Goal: Information Seeking & Learning: Understand process/instructions

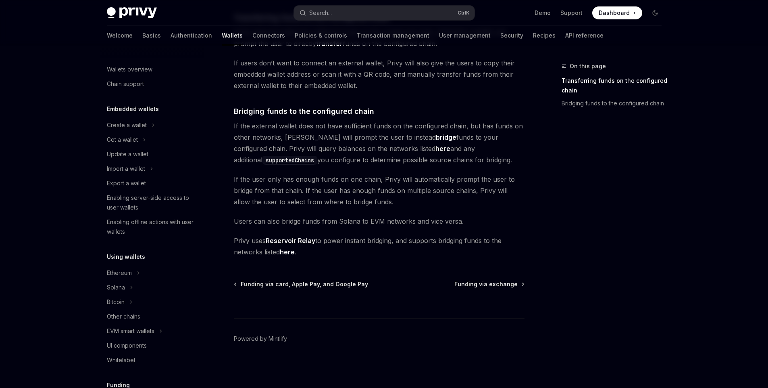
scroll to position [238, 0]
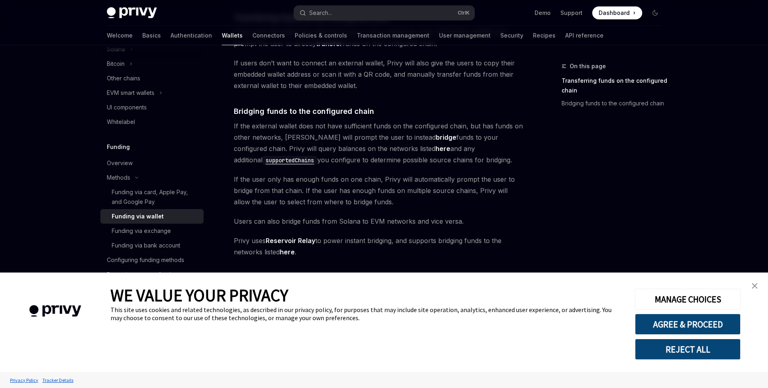
click at [756, 288] on link "close banner" at bounding box center [755, 285] width 16 height 16
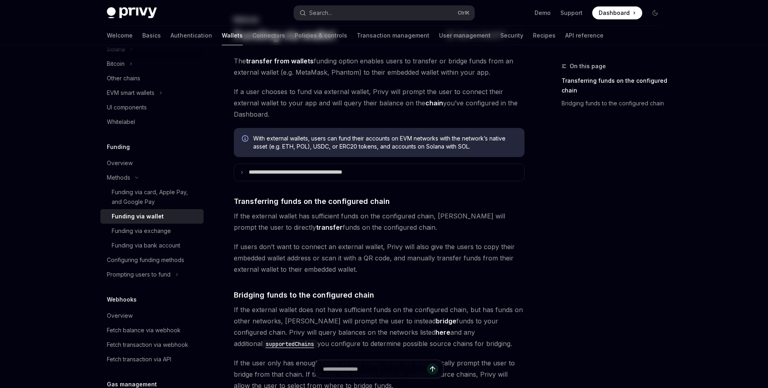
scroll to position [0, 0]
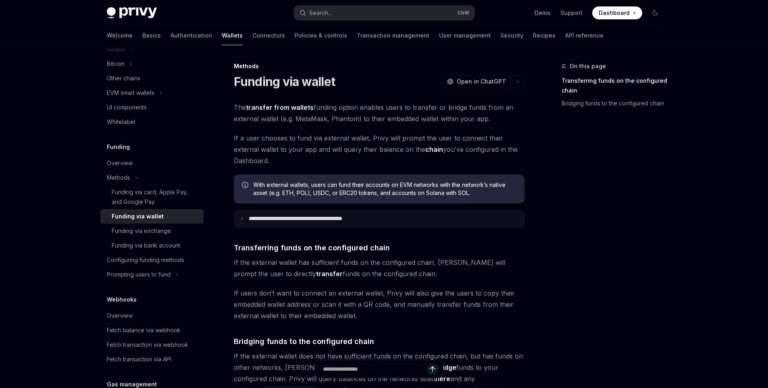
click at [284, 218] on p "**********" at bounding box center [313, 218] width 129 height 7
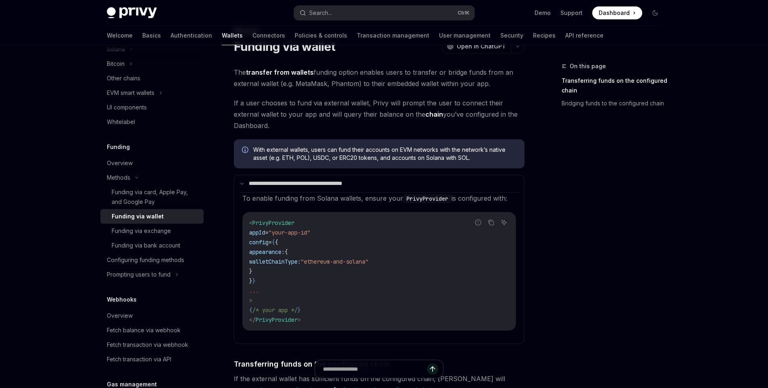
scroll to position [97, 0]
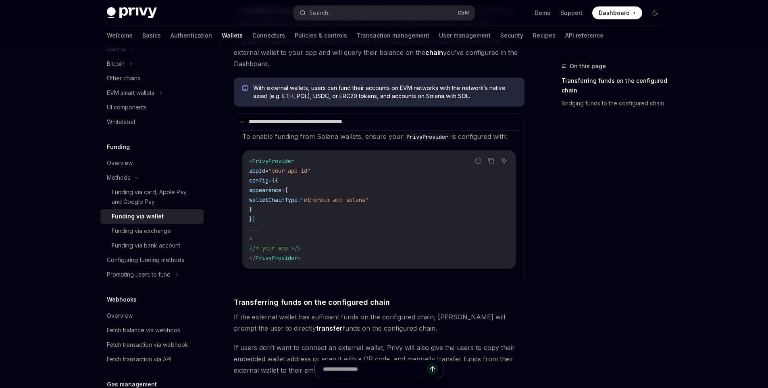
click at [292, 200] on span "walletChainType:" at bounding box center [275, 199] width 52 height 7
click at [282, 171] on span ""your-app-id"" at bounding box center [290, 170] width 42 height 7
drag, startPoint x: 282, startPoint y: 171, endPoint x: 317, endPoint y: 170, distance: 35.5
click at [311, 171] on span ""your-app-id"" at bounding box center [290, 170] width 42 height 7
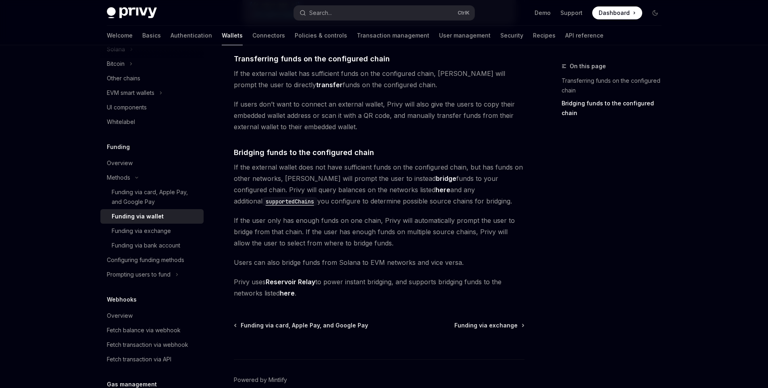
scroll to position [381, 0]
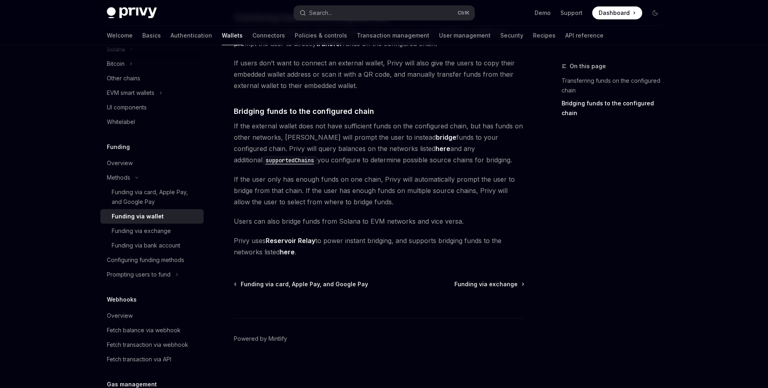
click at [317, 156] on code "supportedChains" at bounding box center [290, 160] width 55 height 9
type textarea "*"
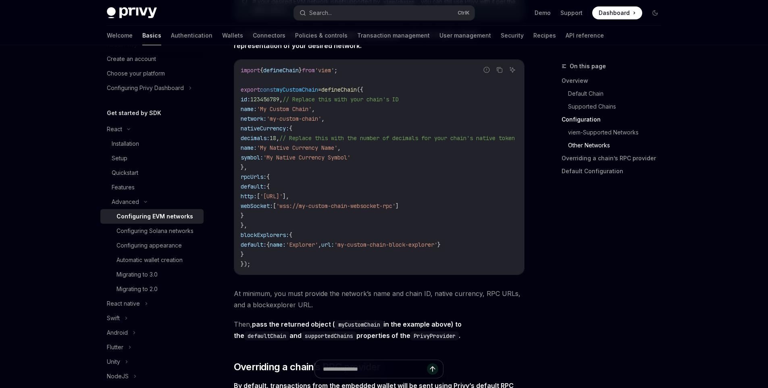
scroll to position [1416, 0]
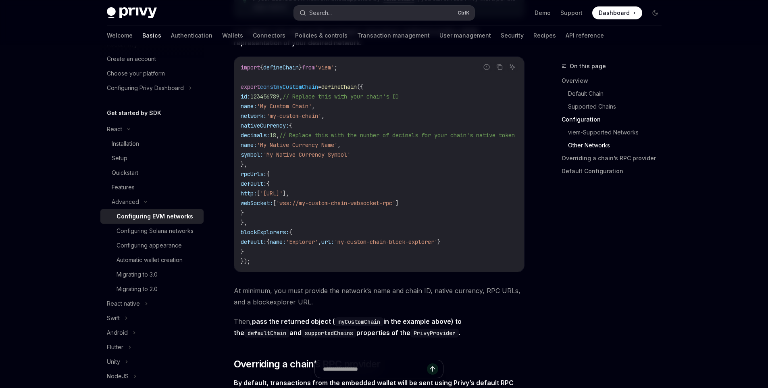
click at [345, 14] on button "Search... Ctrl K" at bounding box center [384, 13] width 181 height 15
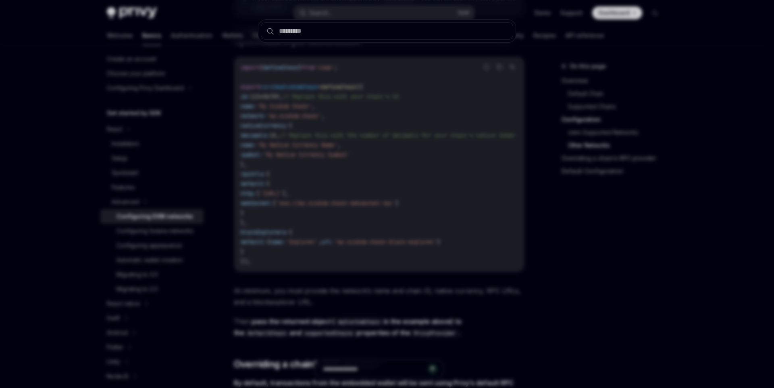
type input "*"
type input "**********"
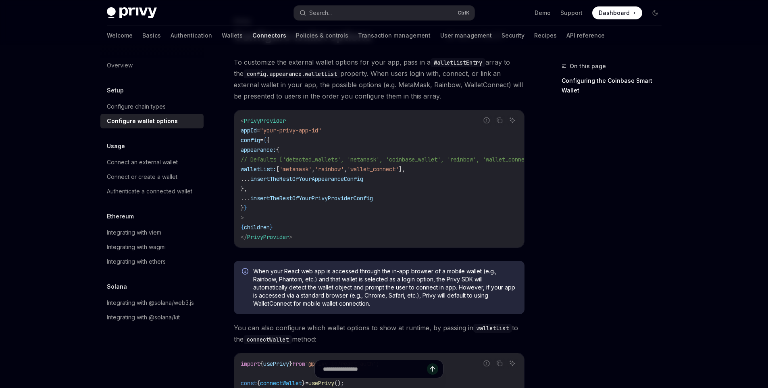
click at [392, 169] on span "'wallet_connect'" at bounding box center [373, 168] width 52 height 7
click at [271, 171] on span "walletList:" at bounding box center [258, 168] width 35 height 7
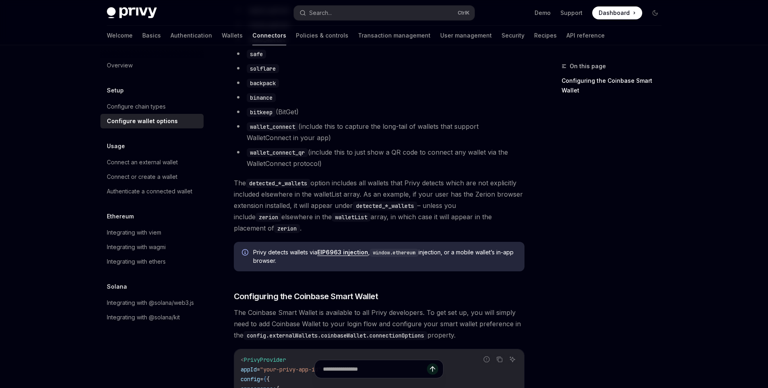
scroll to position [569, 0]
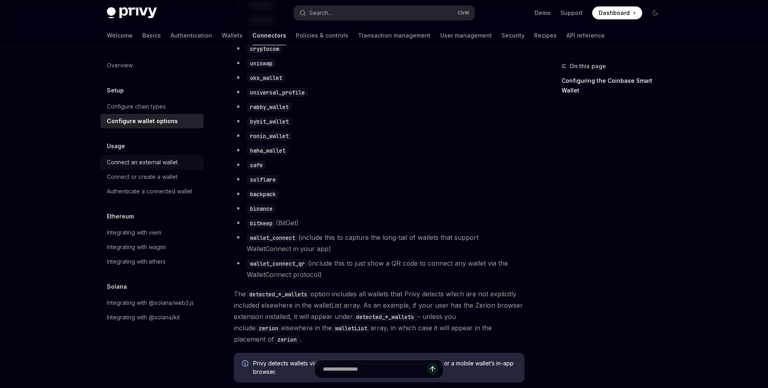
click at [164, 162] on div "Connect an external wallet" at bounding box center [142, 162] width 71 height 10
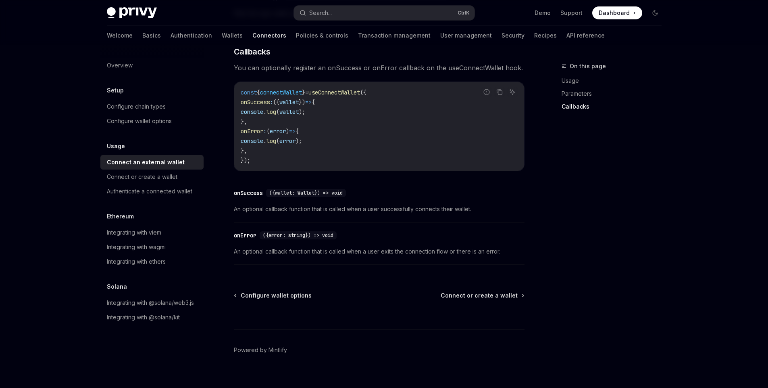
scroll to position [498, 0]
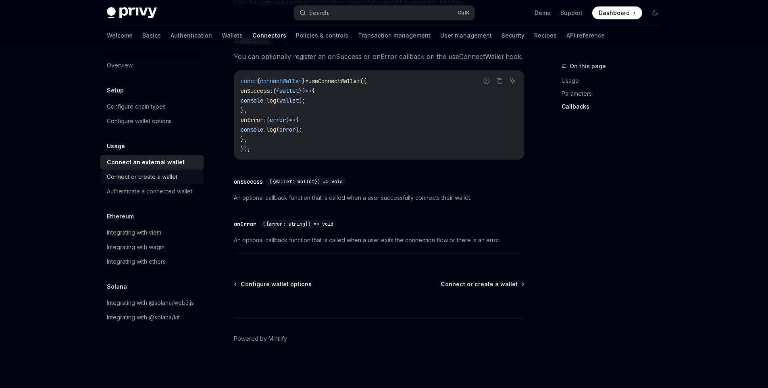
click at [152, 177] on div "Connect or create a wallet" at bounding box center [142, 177] width 71 height 10
type textarea "*"
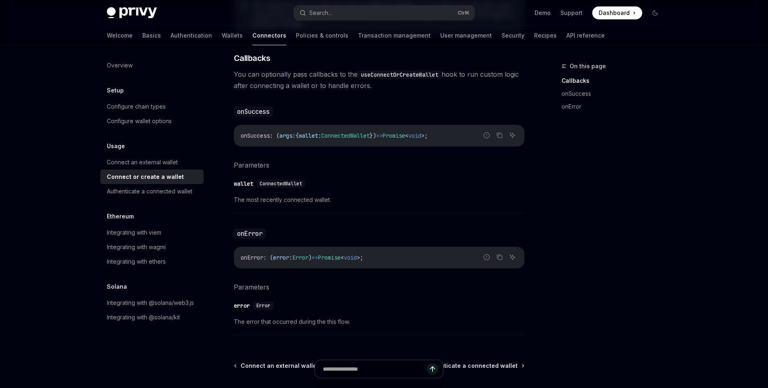
scroll to position [436, 0]
